Goal: Obtain resource: Obtain resource

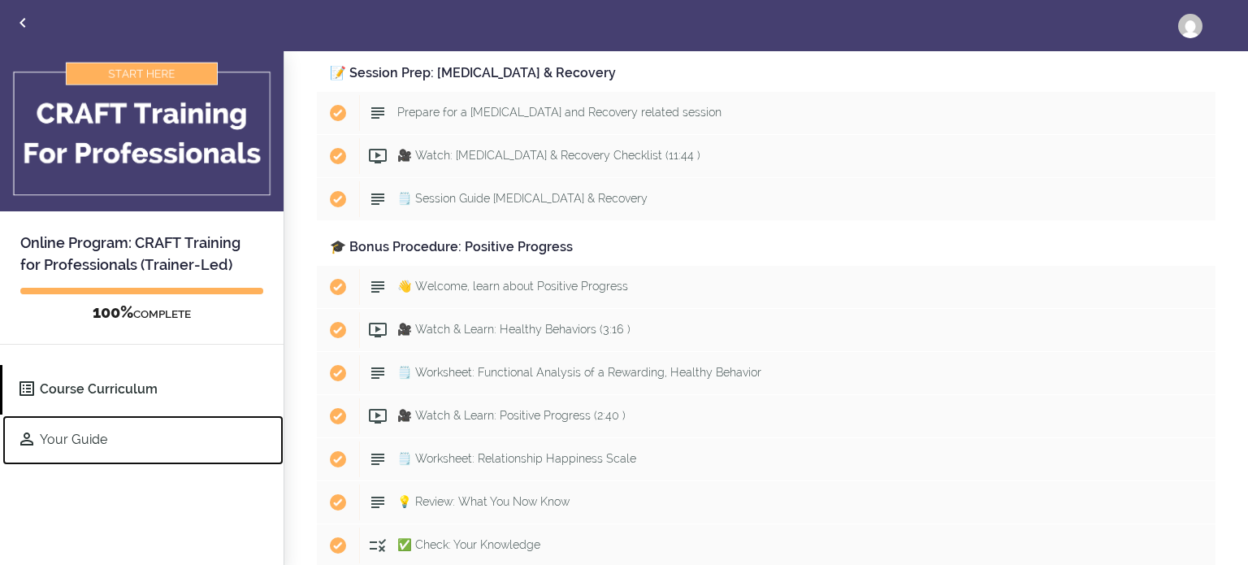
scroll to position [8889, 0]
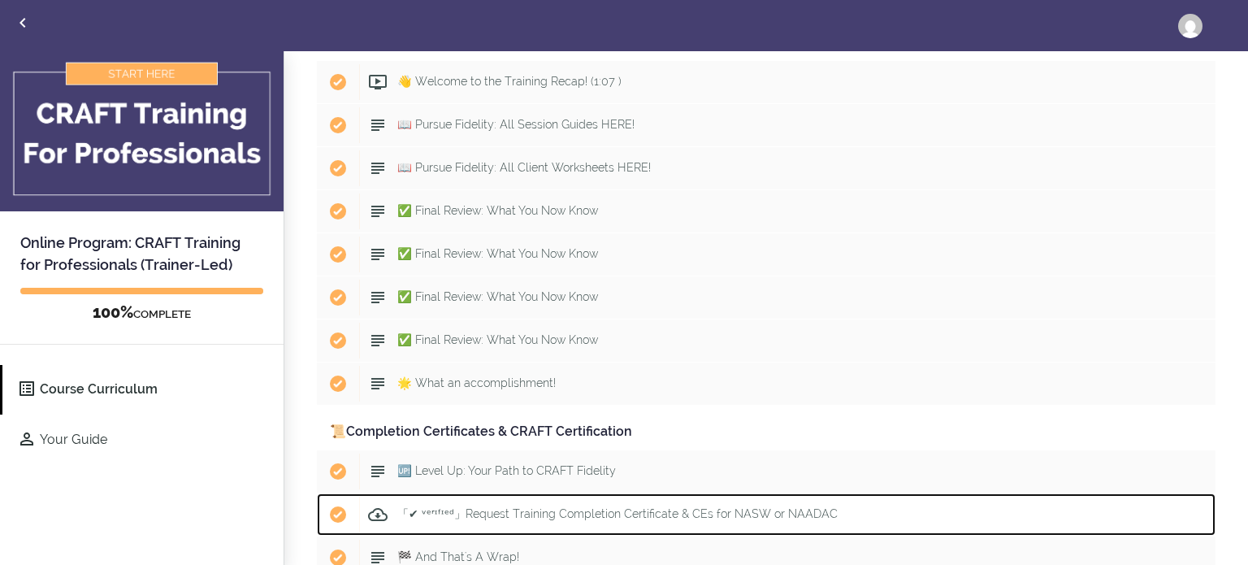
click at [496, 507] on span "「✔ ᵛᵉʳᶦᶠᶦᵉᵈ」Request Training Completion Certificate & CEs for NASW or NAADAC" at bounding box center [617, 513] width 440 height 13
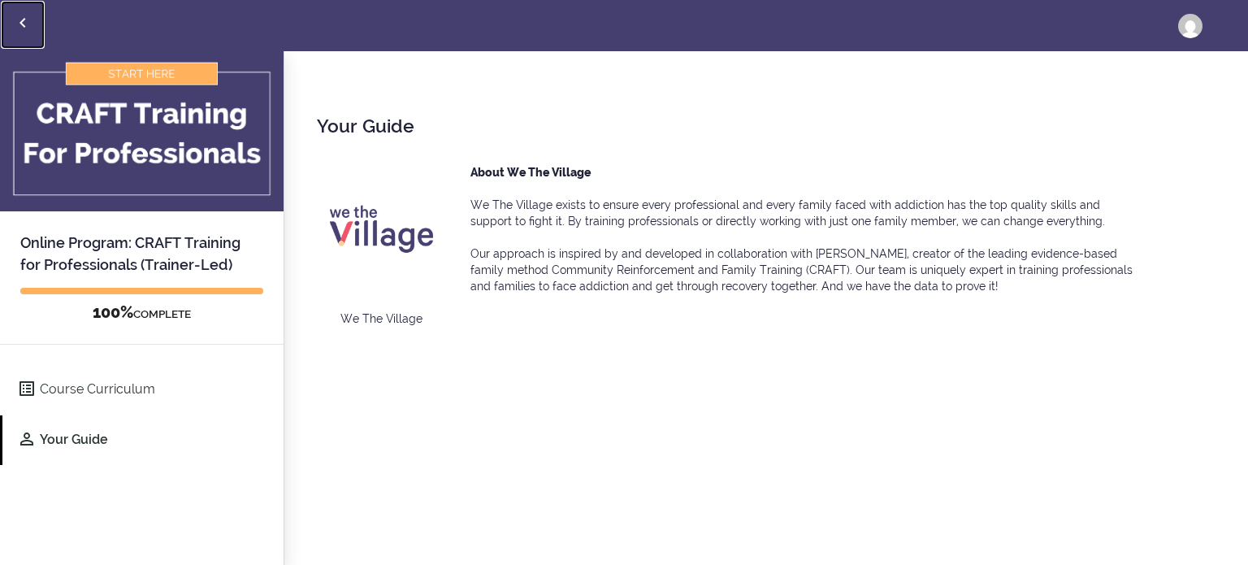
click at [24, 21] on icon "Back to courses" at bounding box center [22, 22] width 19 height 19
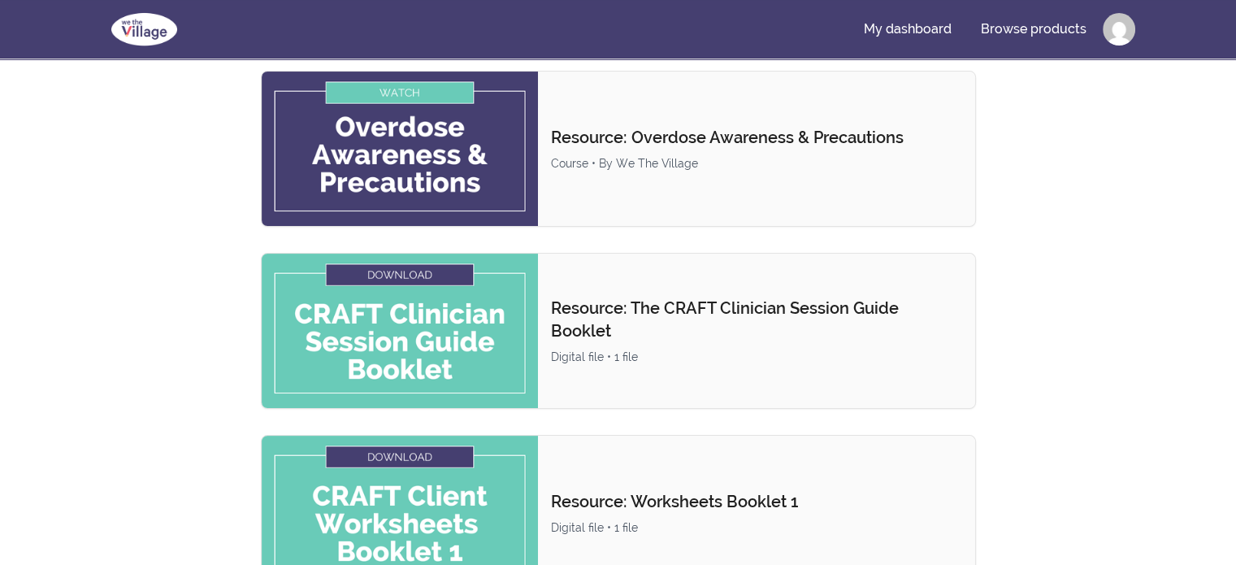
scroll to position [406, 0]
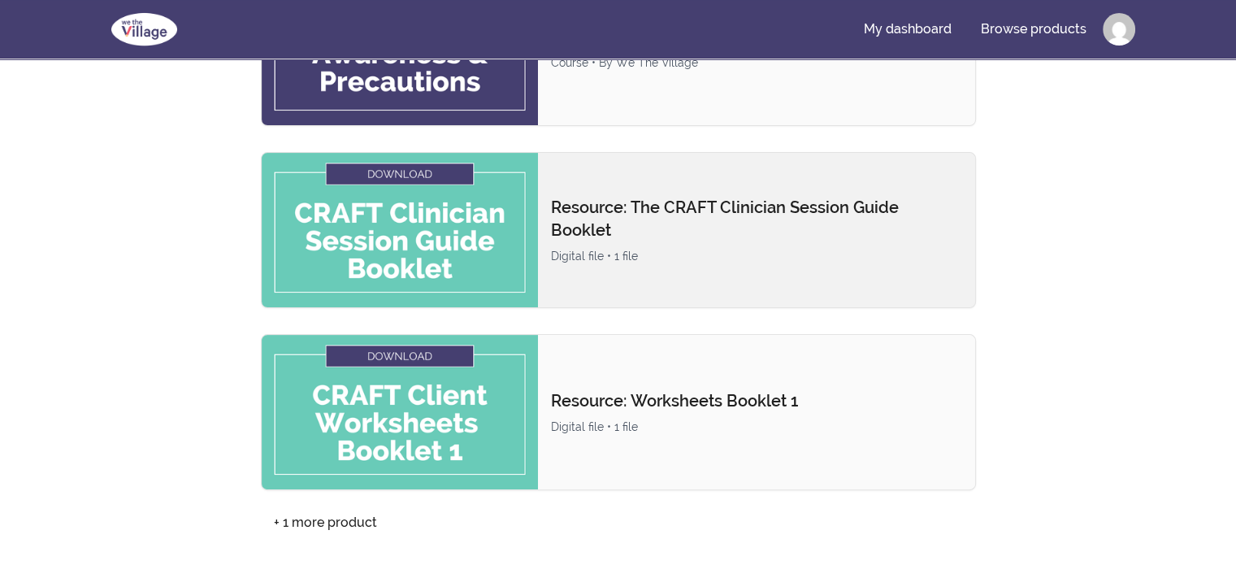
click at [702, 214] on p "Resource: The CRAFT Clinician Session Guide Booklet" at bounding box center [756, 218] width 411 height 45
